Goal: Find specific page/section: Find specific page/section

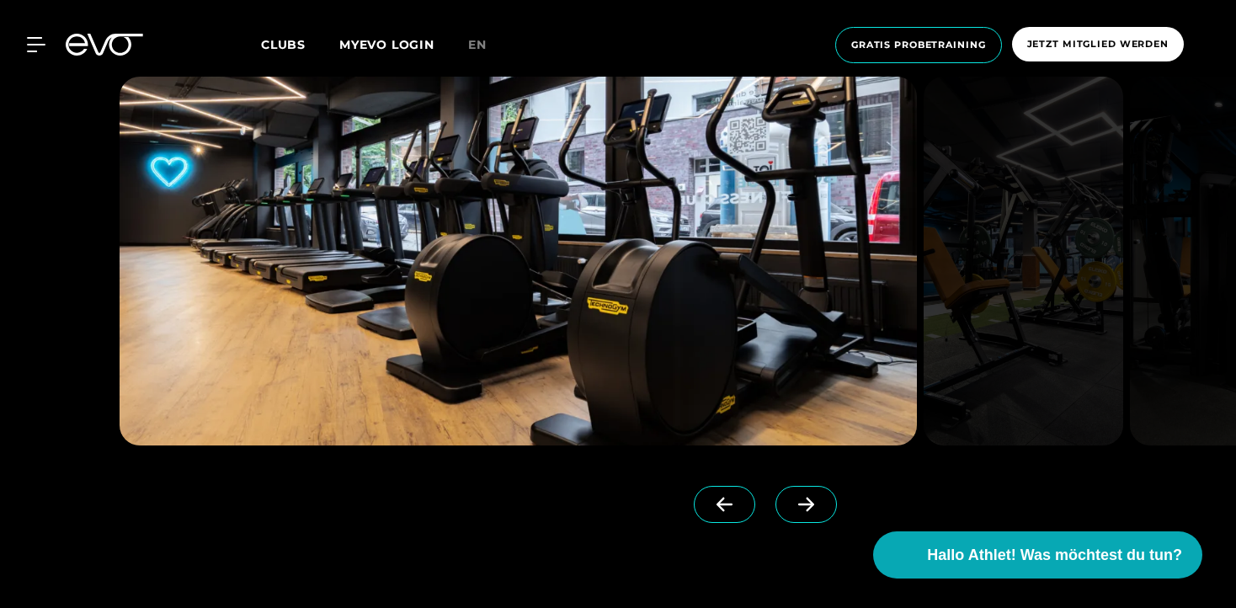
scroll to position [1507, 0]
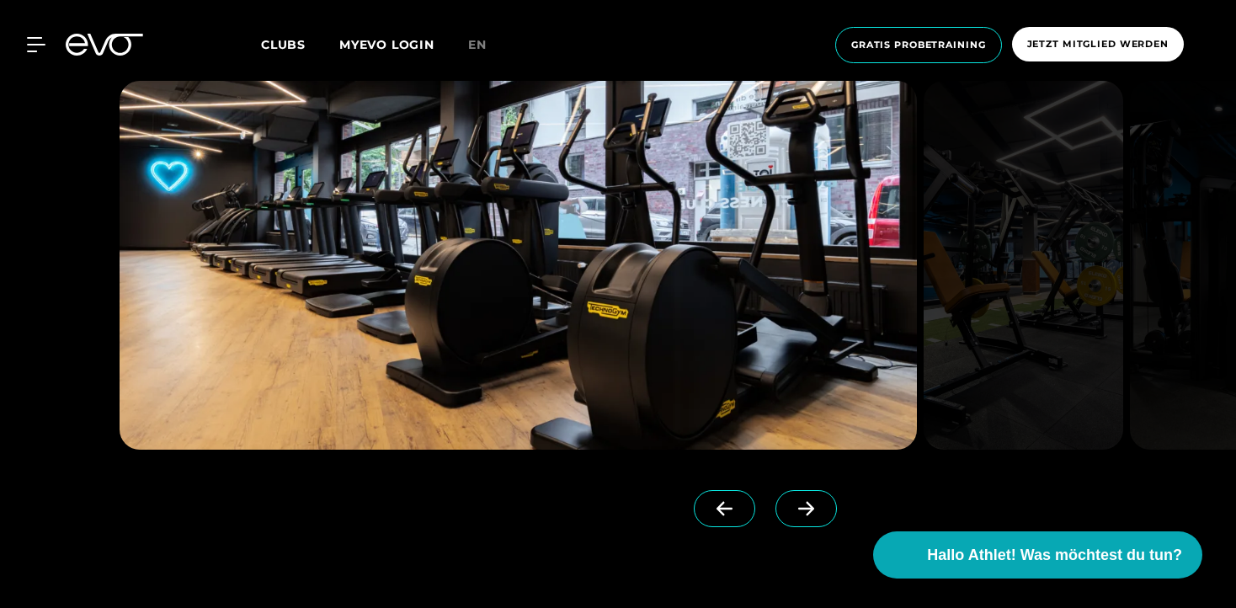
click at [776, 498] on span at bounding box center [806, 508] width 61 height 37
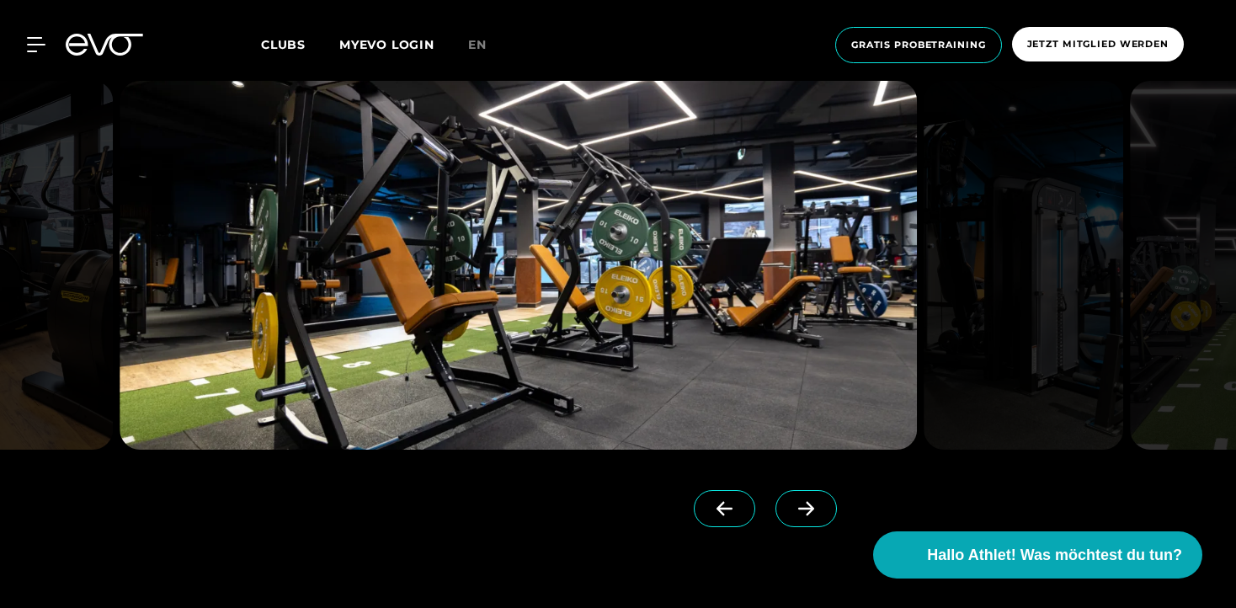
click at [798, 513] on icon at bounding box center [806, 509] width 16 height 14
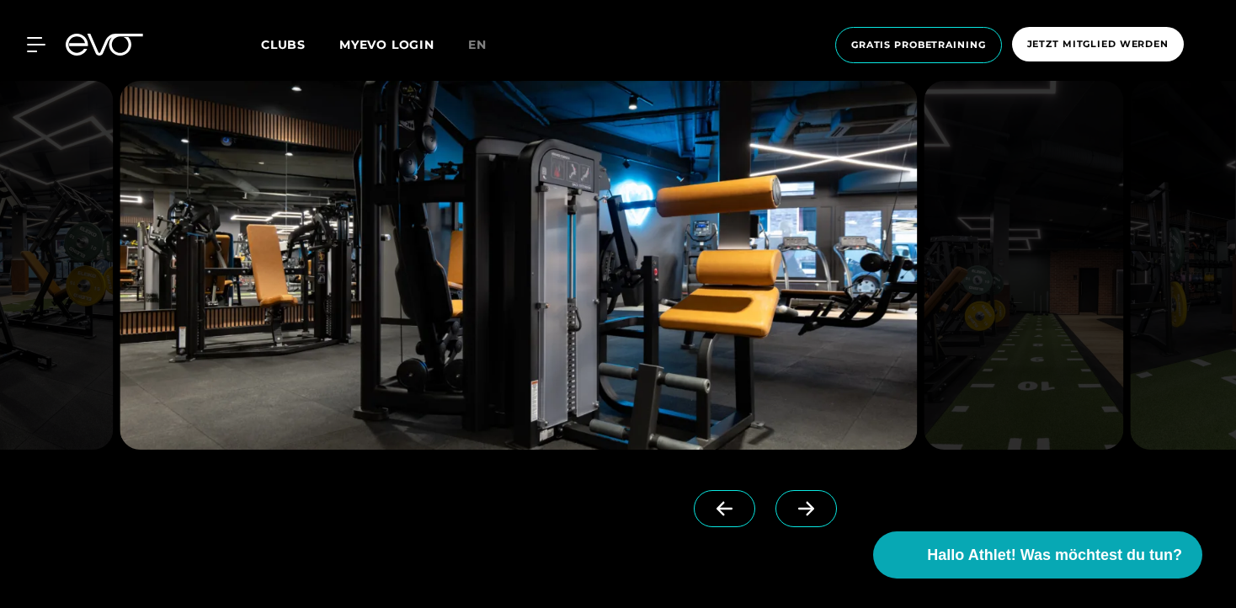
click at [798, 505] on icon at bounding box center [806, 509] width 16 height 14
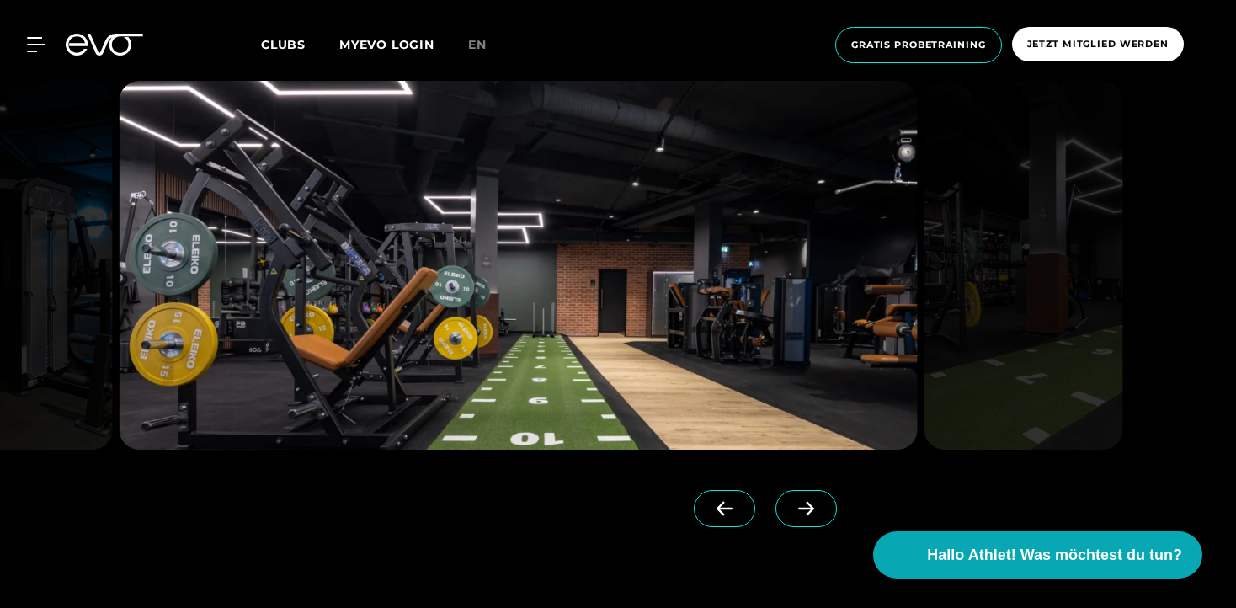
click at [798, 504] on icon at bounding box center [806, 509] width 16 height 14
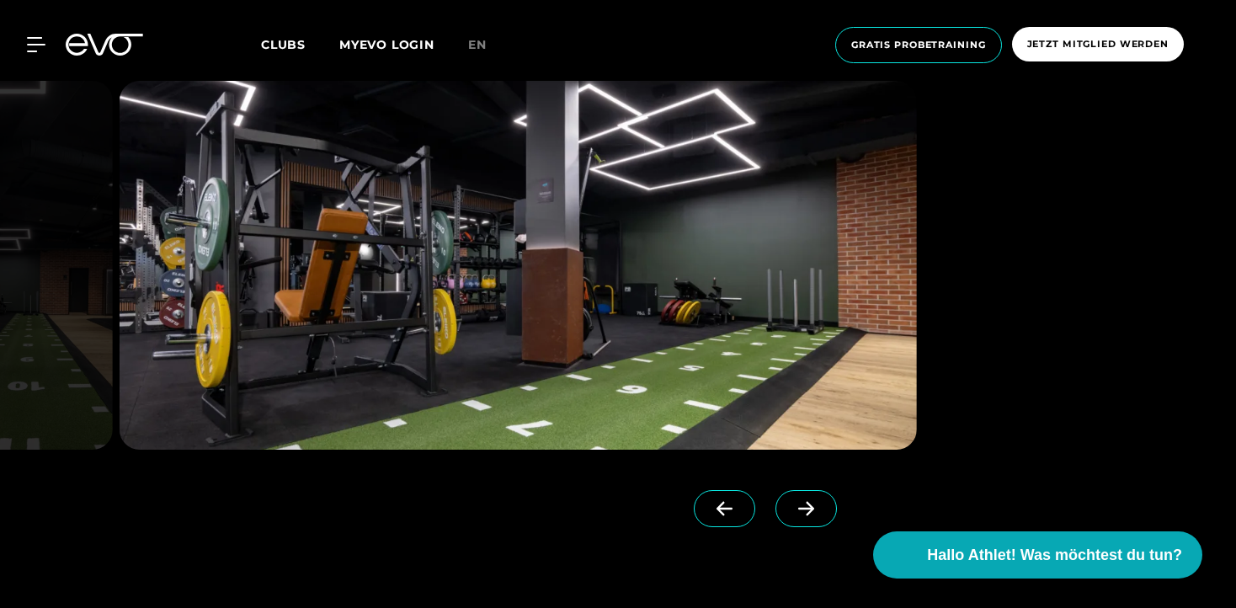
click at [798, 504] on icon at bounding box center [806, 509] width 16 height 14
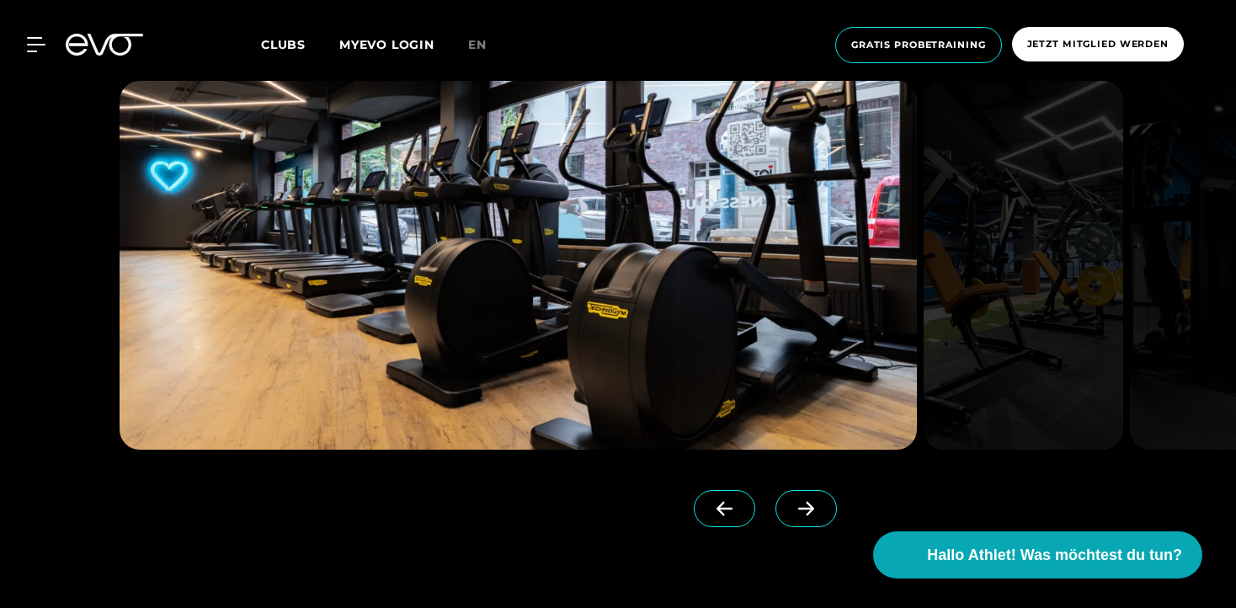
click at [798, 504] on icon at bounding box center [806, 509] width 16 height 14
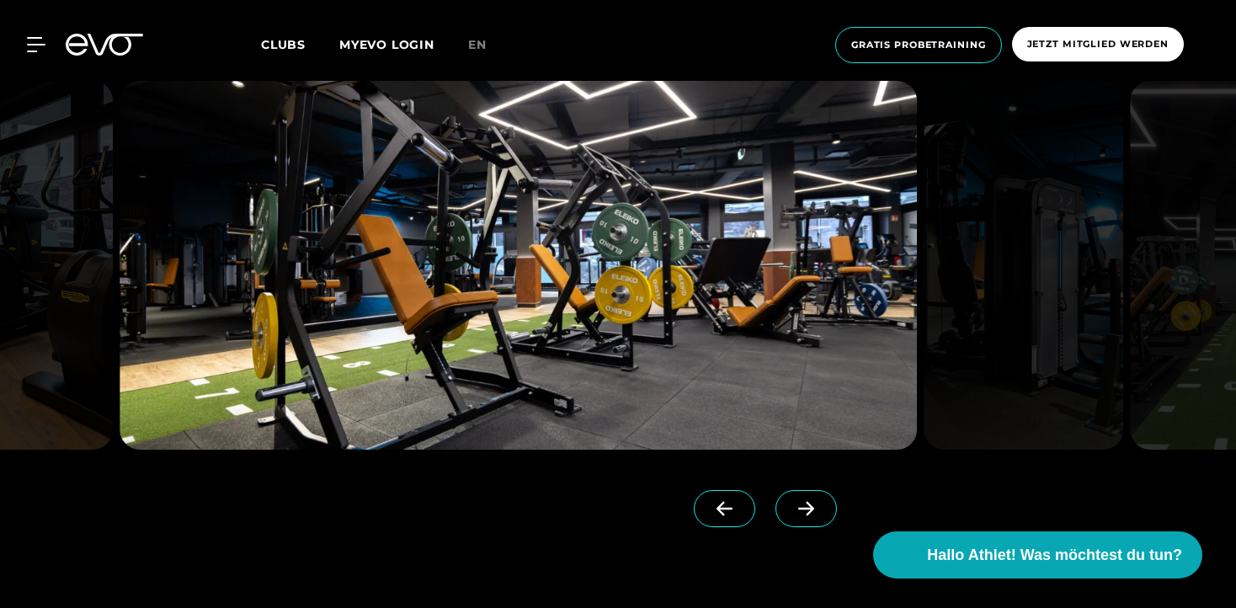
click at [798, 504] on icon at bounding box center [806, 509] width 16 height 14
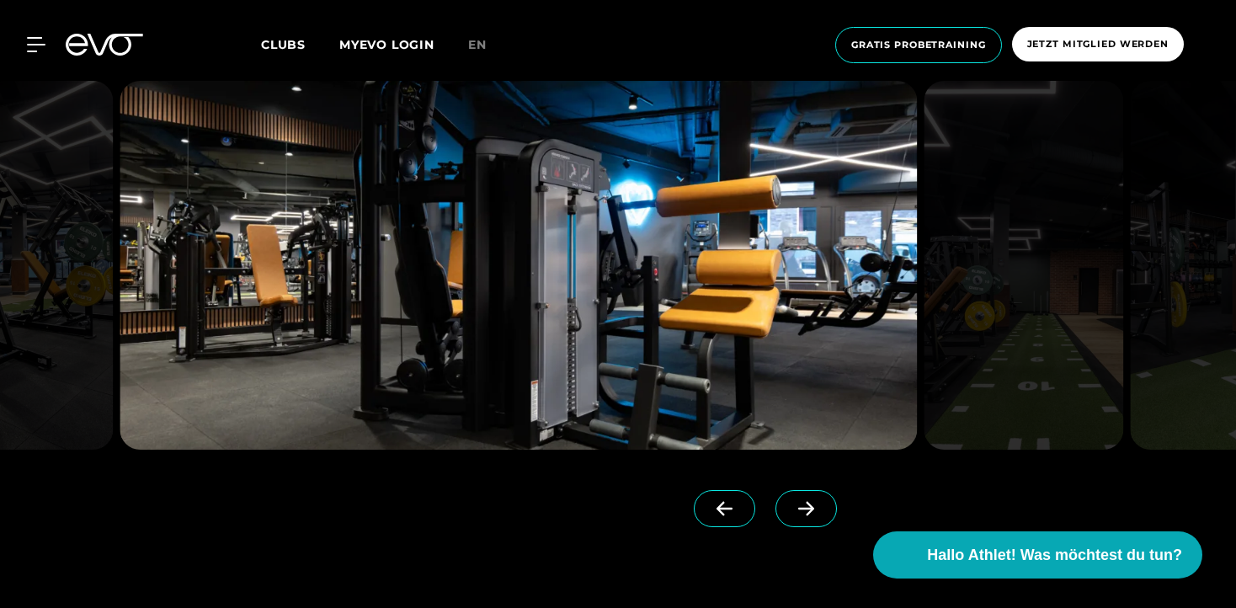
click at [792, 504] on icon at bounding box center [806, 508] width 29 height 15
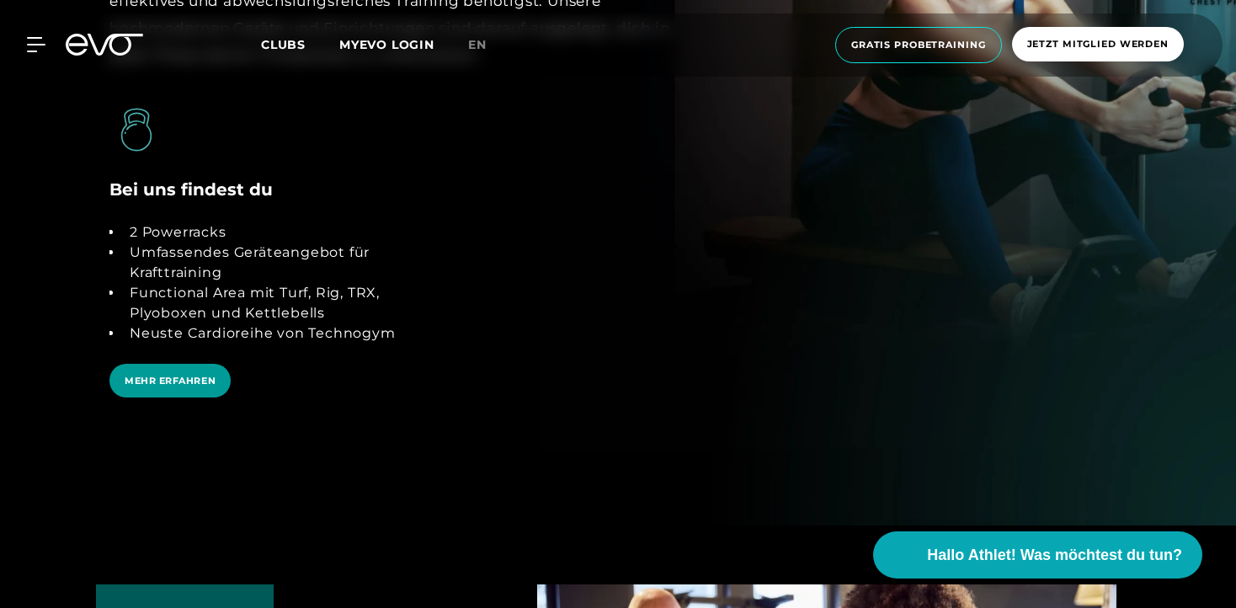
scroll to position [3228, 0]
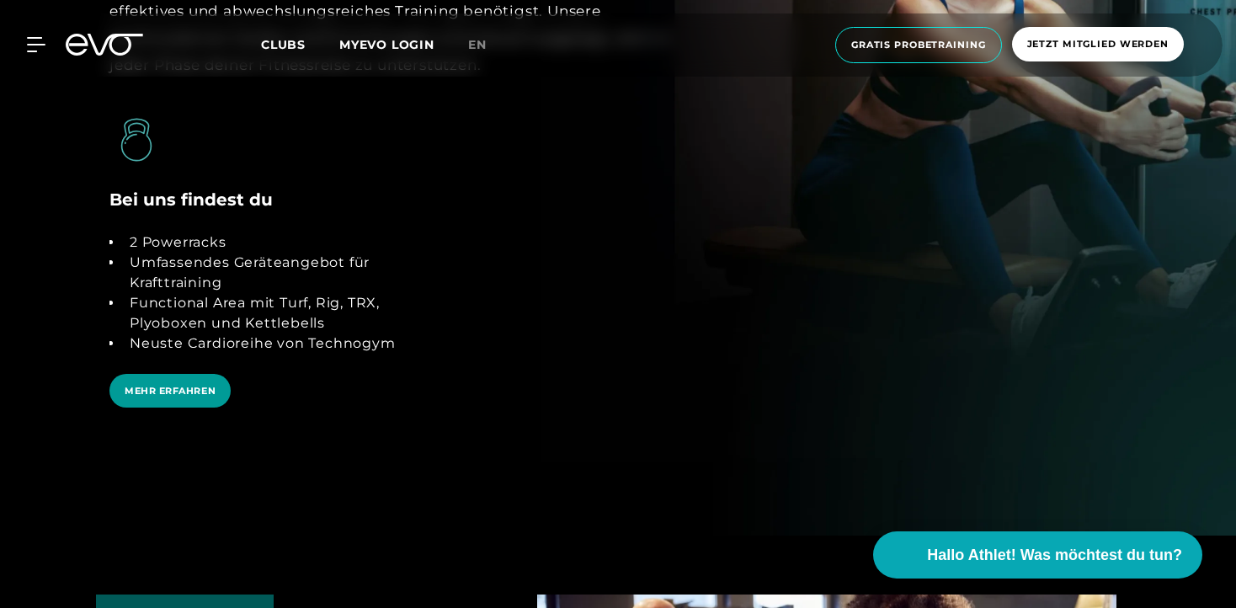
click at [188, 389] on span "MEHR ERFAHREN" at bounding box center [170, 391] width 91 height 14
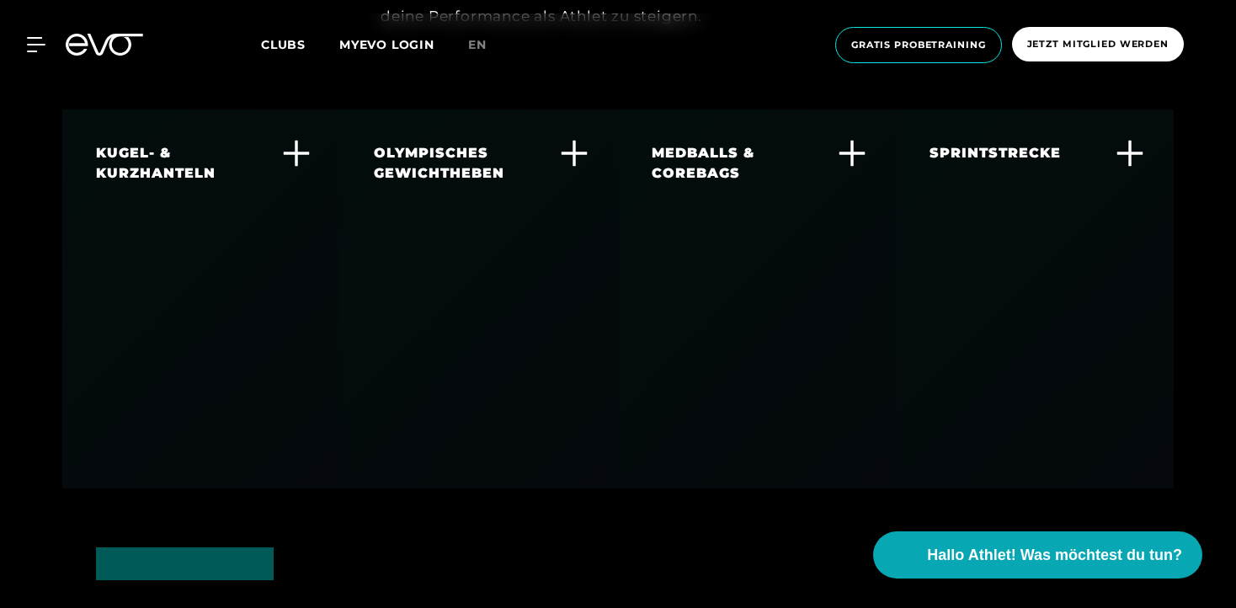
scroll to position [4282, 0]
